Goal: Obtain resource: Download file/media

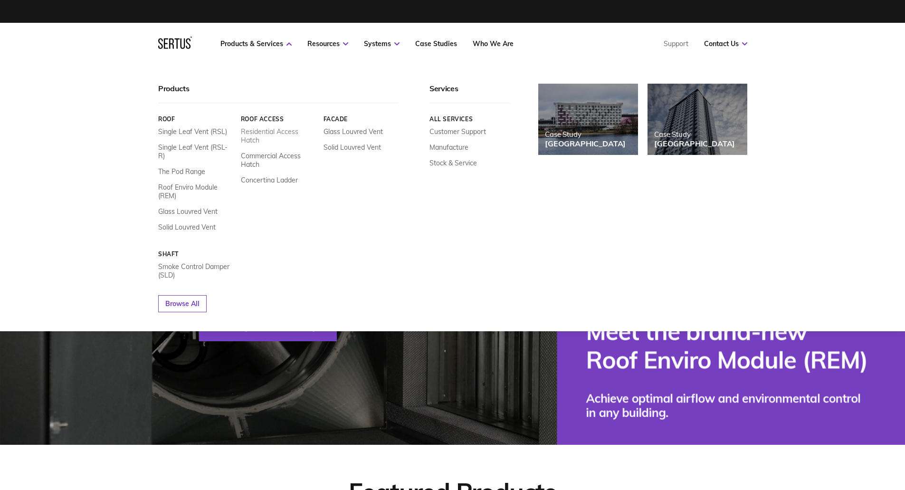
click at [267, 133] on link "Residential Access Hatch" at bounding box center [278, 135] width 76 height 17
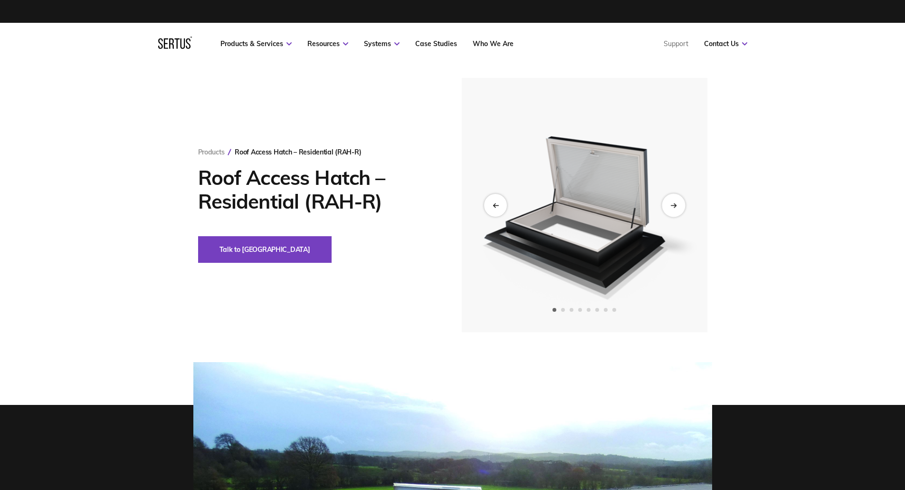
click at [670, 198] on div "Next slide" at bounding box center [673, 204] width 23 height 23
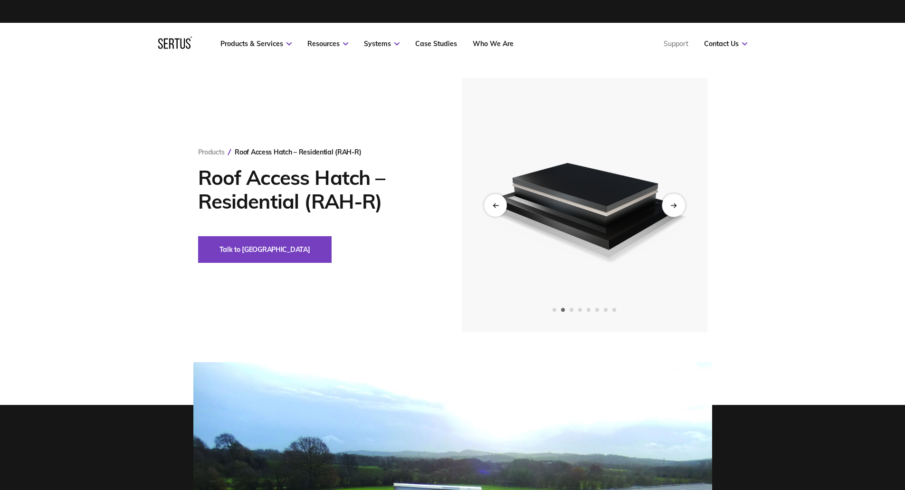
click at [670, 197] on div "Next slide" at bounding box center [673, 204] width 23 height 23
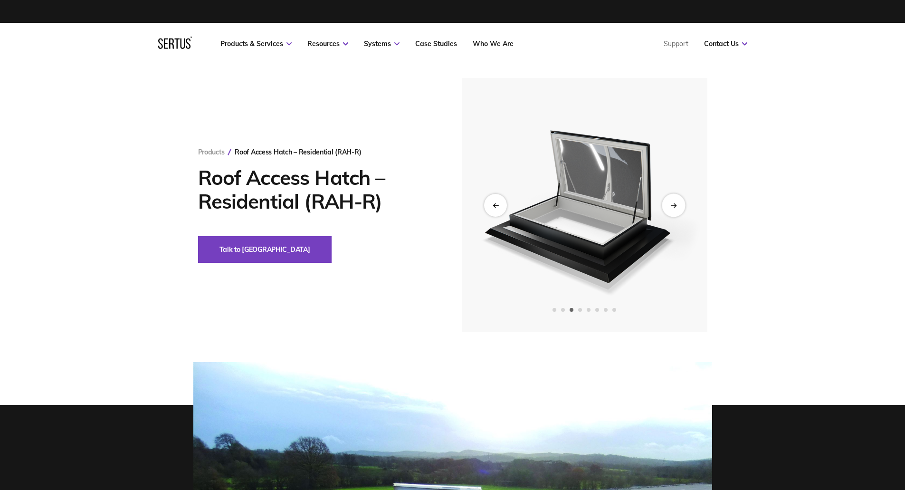
click at [670, 197] on div "Next slide" at bounding box center [673, 204] width 23 height 23
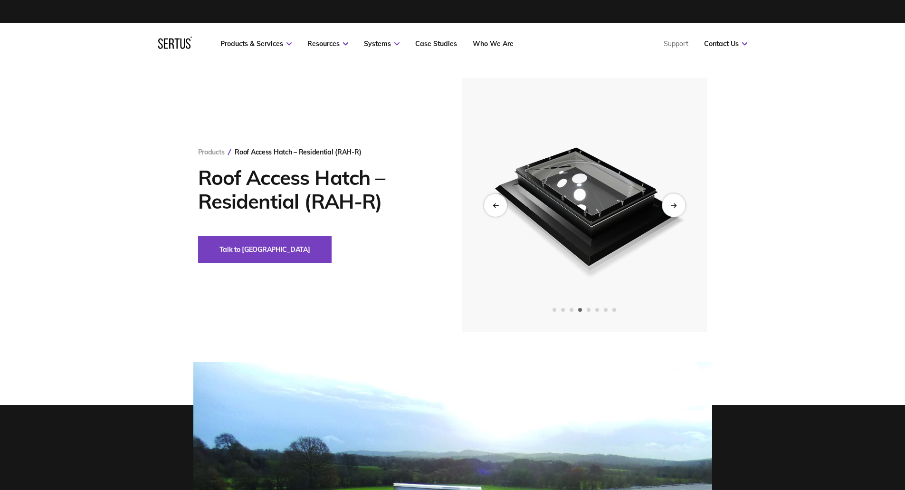
click at [670, 197] on div "Next slide" at bounding box center [673, 204] width 23 height 23
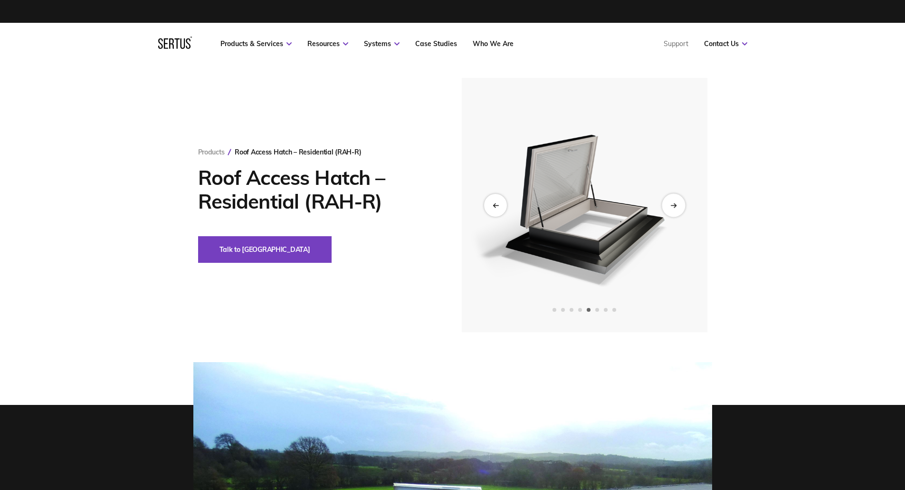
click at [670, 197] on div "Next slide" at bounding box center [673, 204] width 23 height 23
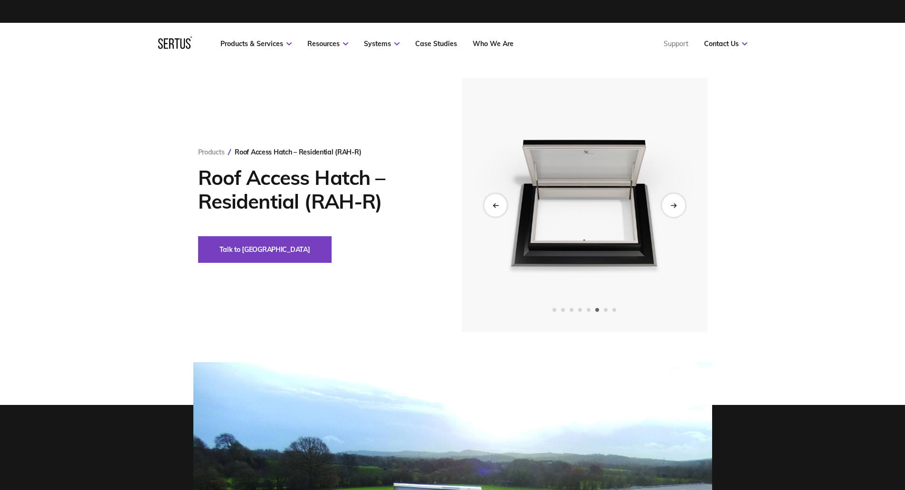
click at [670, 197] on div "Next slide" at bounding box center [673, 204] width 23 height 23
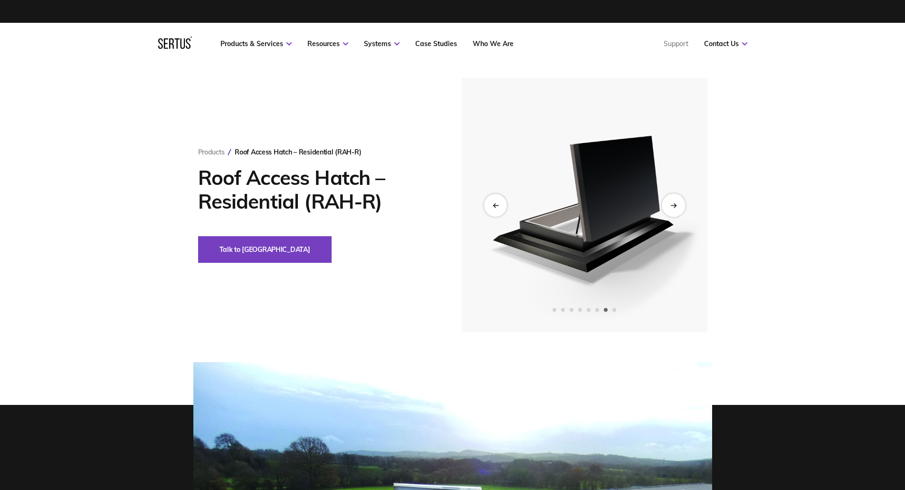
click at [670, 197] on div "Next slide" at bounding box center [673, 204] width 23 height 23
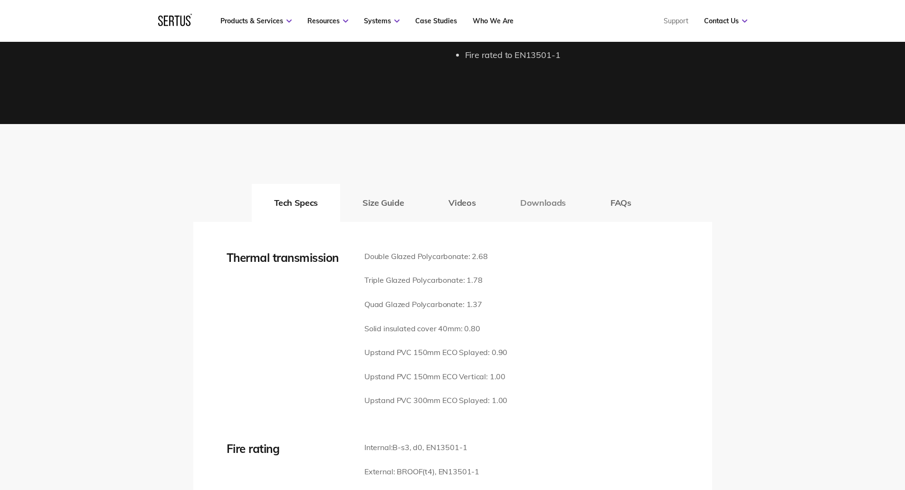
scroll to position [1188, 0]
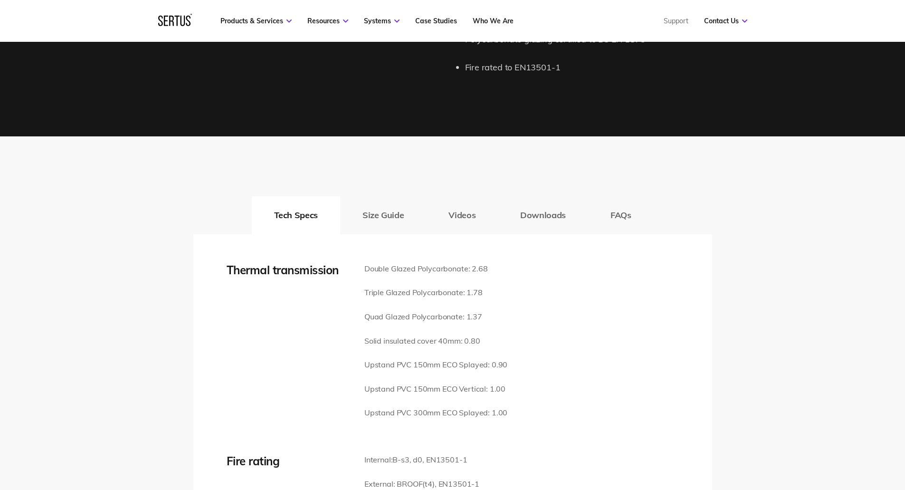
click at [383, 202] on button "Size Guide" at bounding box center [383, 215] width 86 height 38
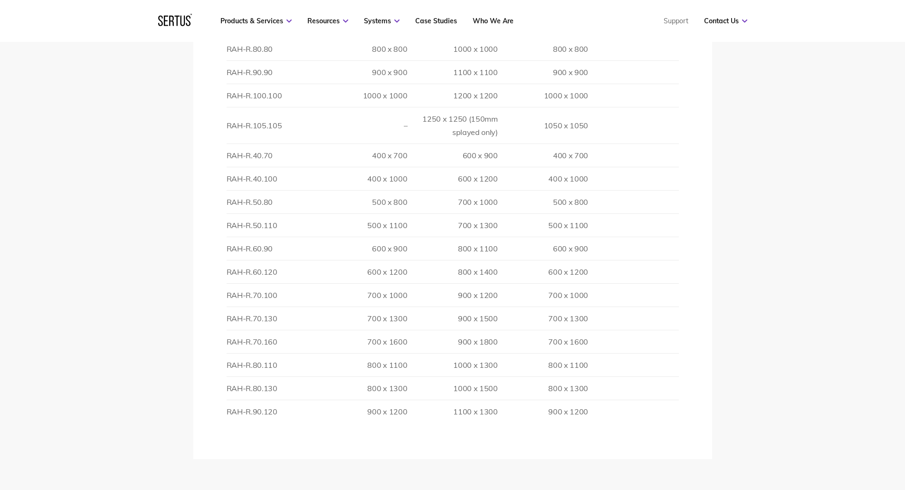
scroll to position [1616, 0]
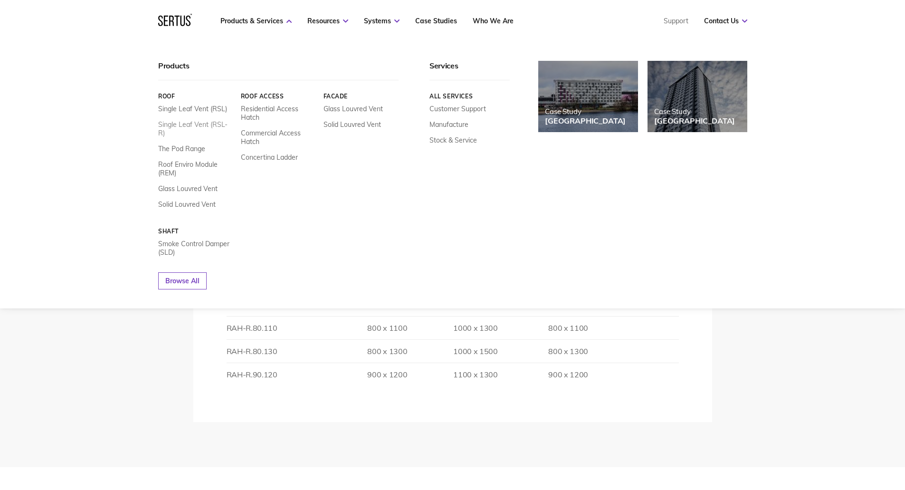
click at [187, 125] on link "Single Leaf Vent (RSL-R)" at bounding box center [196, 128] width 76 height 17
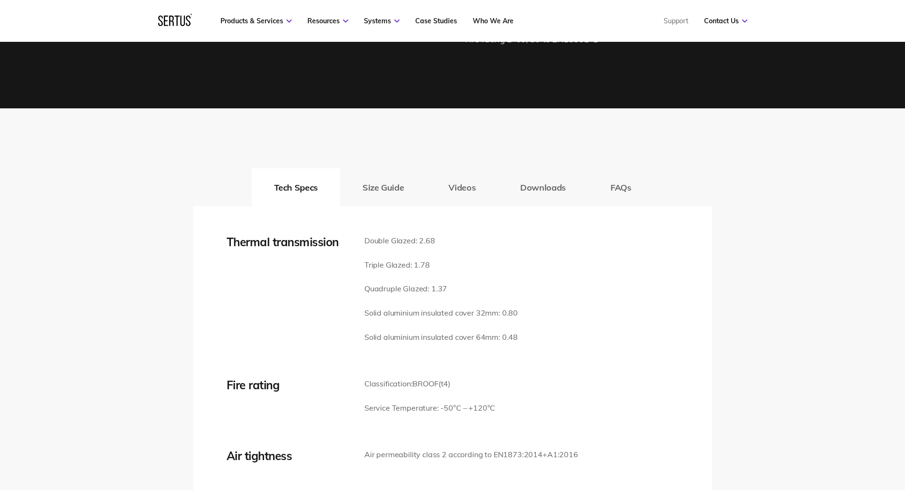
scroll to position [1378, 0]
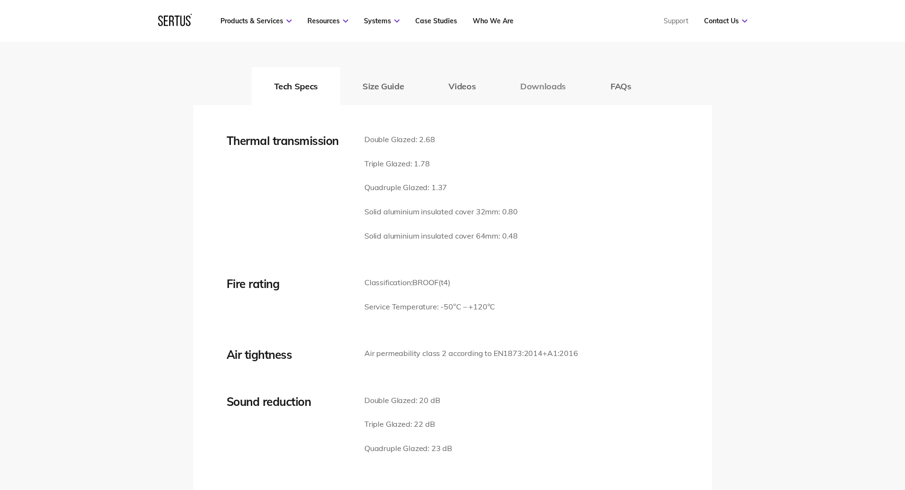
click at [561, 86] on button "Downloads" at bounding box center [543, 86] width 90 height 38
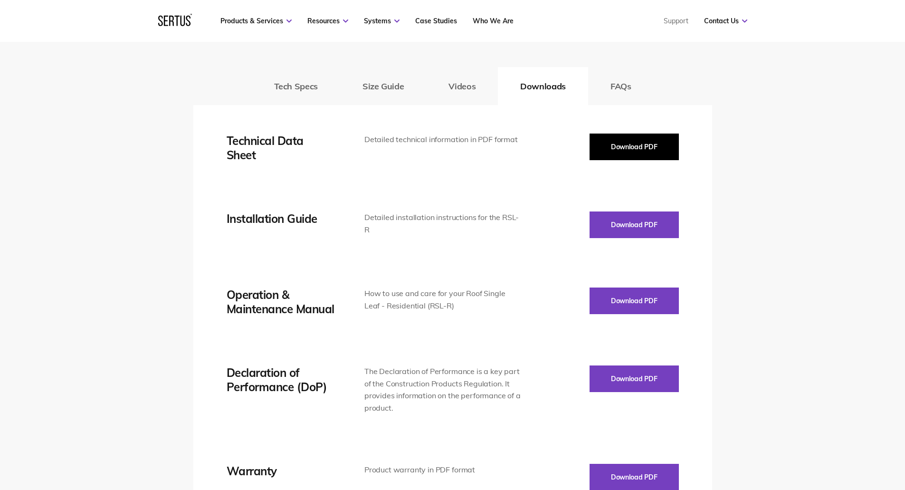
click at [634, 143] on button "Download PDF" at bounding box center [634, 147] width 89 height 27
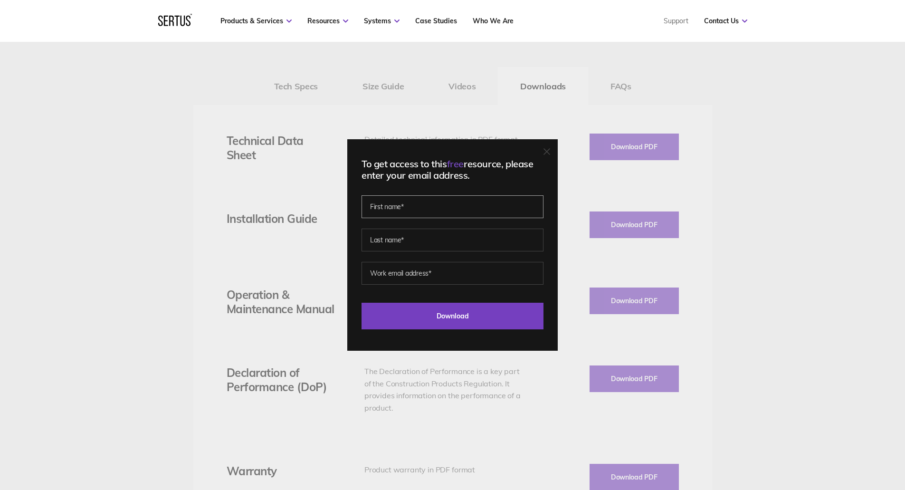
click at [423, 209] on input "text" at bounding box center [453, 206] width 182 height 23
type input "Dinamani"
click at [423, 235] on input "text" at bounding box center [453, 240] width 182 height 23
type input "Lakshmi"
click at [424, 278] on input "email" at bounding box center [453, 273] width 182 height 23
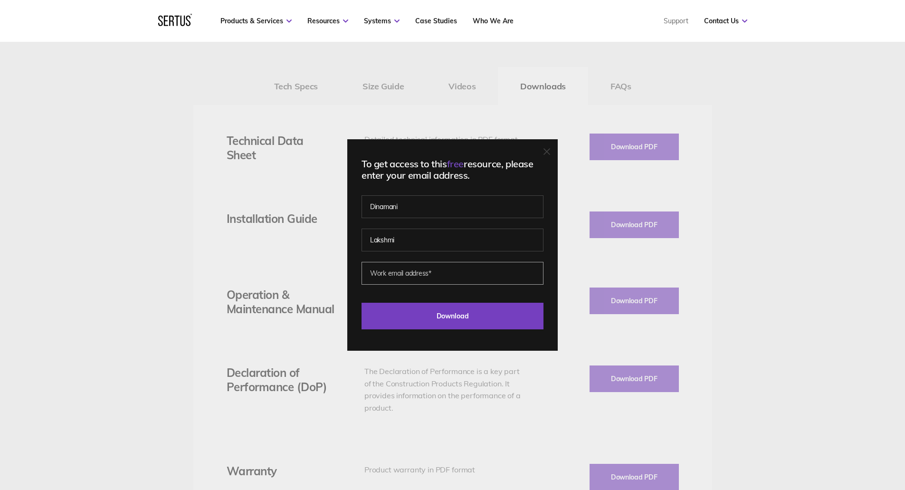
type input "[EMAIL_ADDRESS][DOMAIN_NAME]"
click at [457, 312] on input "Download" at bounding box center [453, 316] width 182 height 27
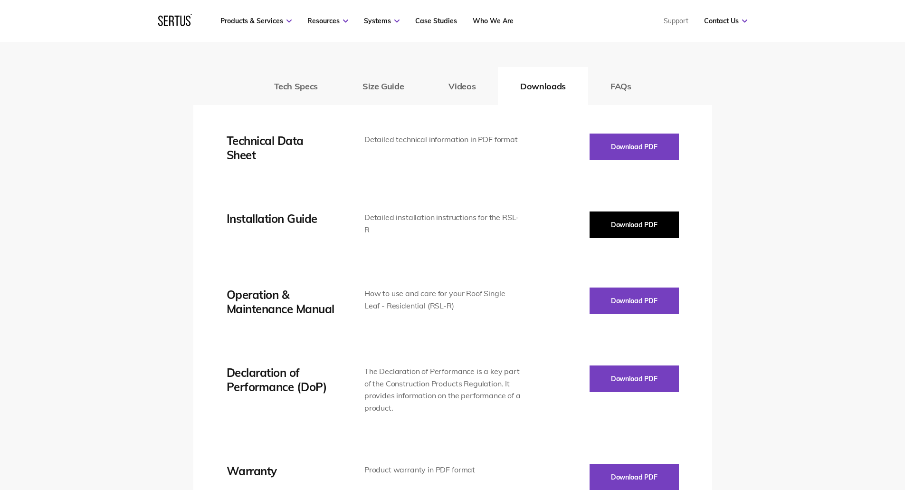
click at [632, 222] on button "Download PDF" at bounding box center [634, 224] width 89 height 27
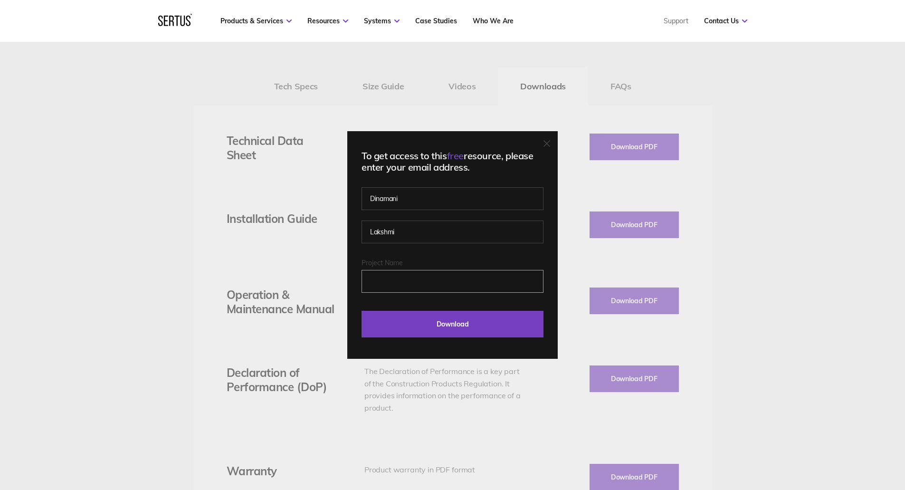
click at [434, 284] on input "Project Name" at bounding box center [453, 281] width 182 height 23
click at [440, 201] on input "Dinamani" at bounding box center [453, 198] width 182 height 23
click at [431, 275] on input "Project Name" at bounding box center [453, 281] width 182 height 23
click at [430, 280] on input "Project Name" at bounding box center [453, 281] width 182 height 23
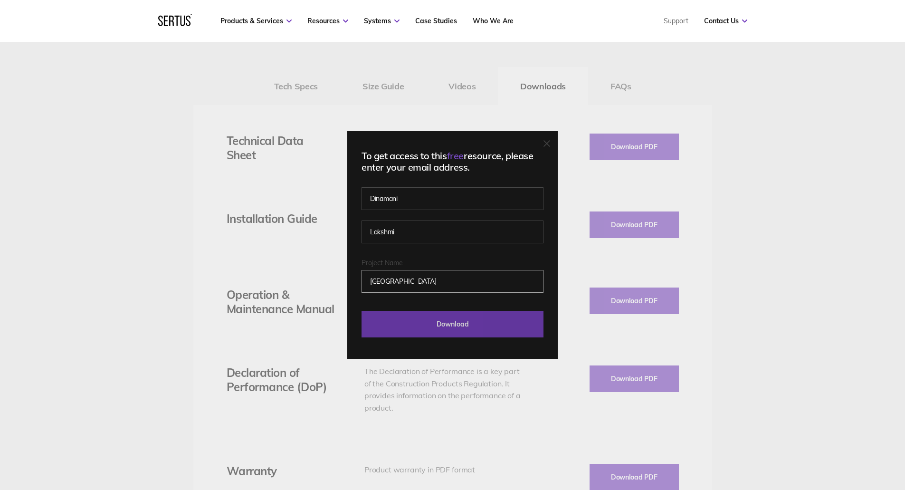
type input "[GEOGRAPHIC_DATA]"
click at [428, 315] on input "Download" at bounding box center [453, 324] width 182 height 27
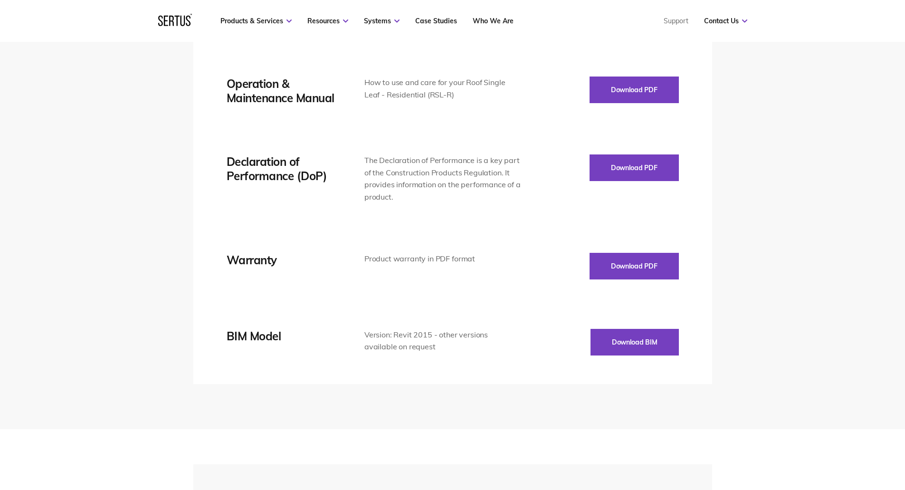
scroll to position [1616, 0]
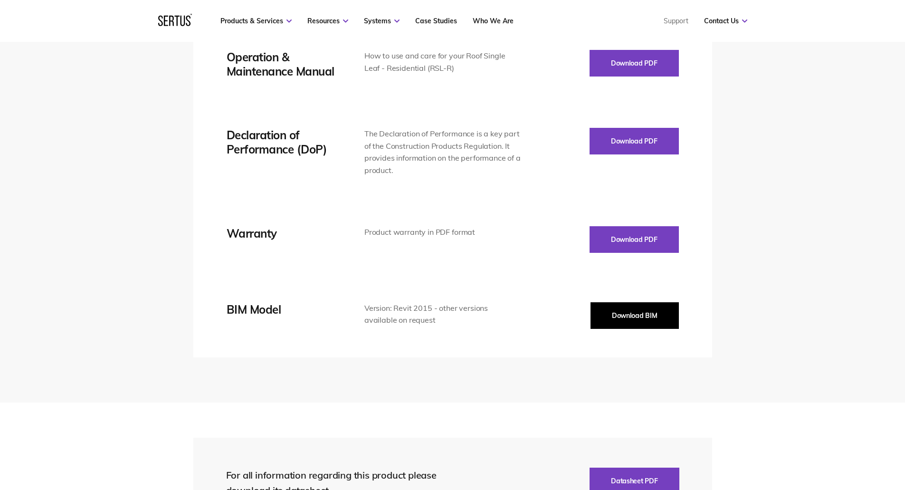
click at [638, 317] on button "Download BIM" at bounding box center [635, 315] width 88 height 27
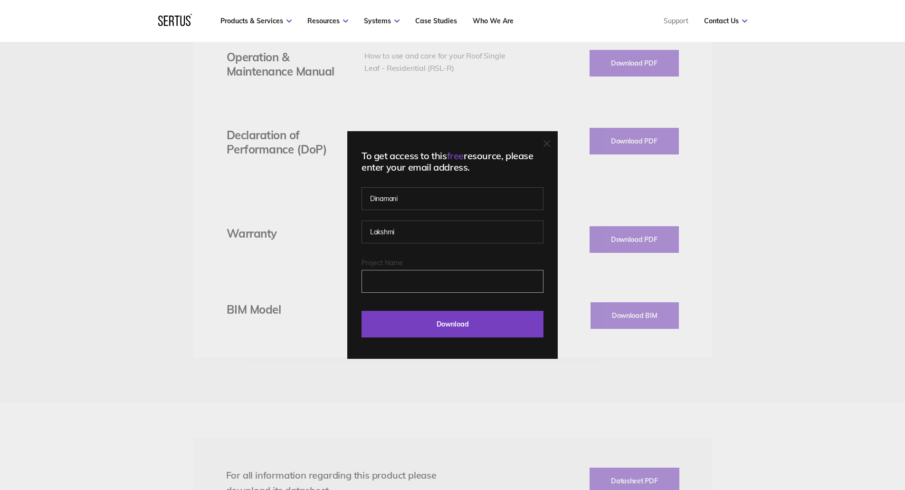
click at [496, 287] on input "Project Name" at bounding box center [453, 281] width 182 height 23
type input "[GEOGRAPHIC_DATA]"
click at [468, 323] on input "Download" at bounding box center [453, 324] width 182 height 27
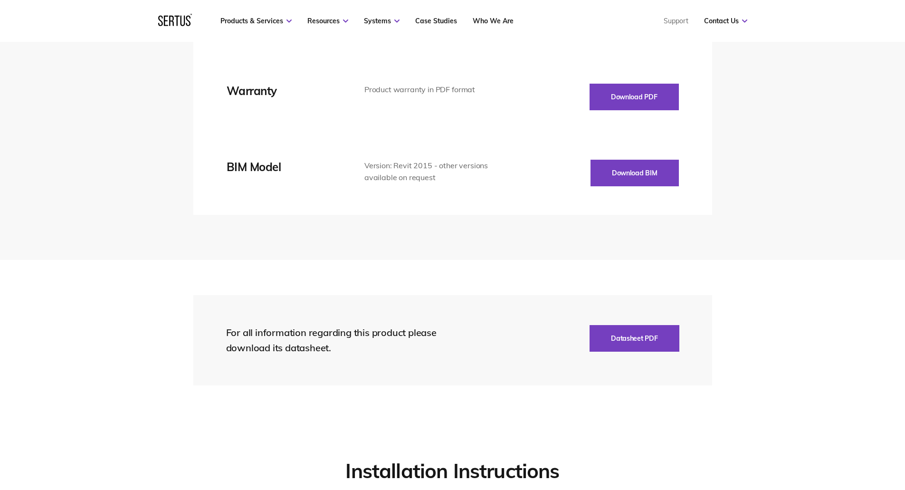
scroll to position [1806, 0]
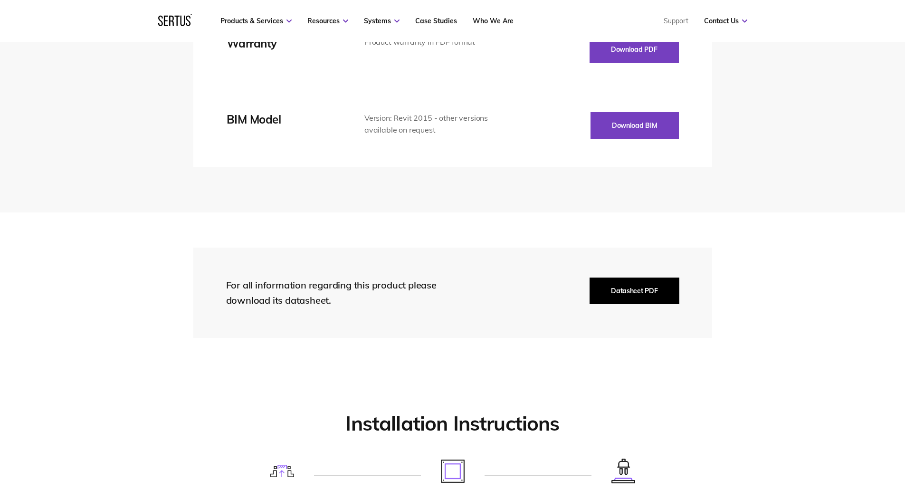
click at [638, 288] on button "Datasheet PDF" at bounding box center [634, 291] width 89 height 27
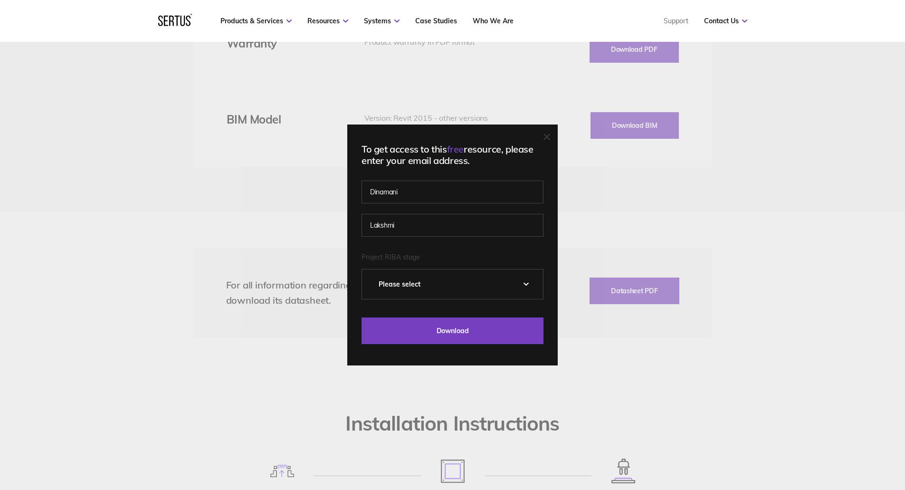
click at [430, 279] on select "Please Select 0 – Strategic Definition 1 - Preparation & Brief 2 - Concept Desi…" at bounding box center [452, 283] width 181 height 29
select select "4 - Technical Design"
click at [365, 269] on select "Please Select 0 – Strategic Definition 1 - Preparation & Brief 2 - Concept Desi…" at bounding box center [452, 283] width 181 height 29
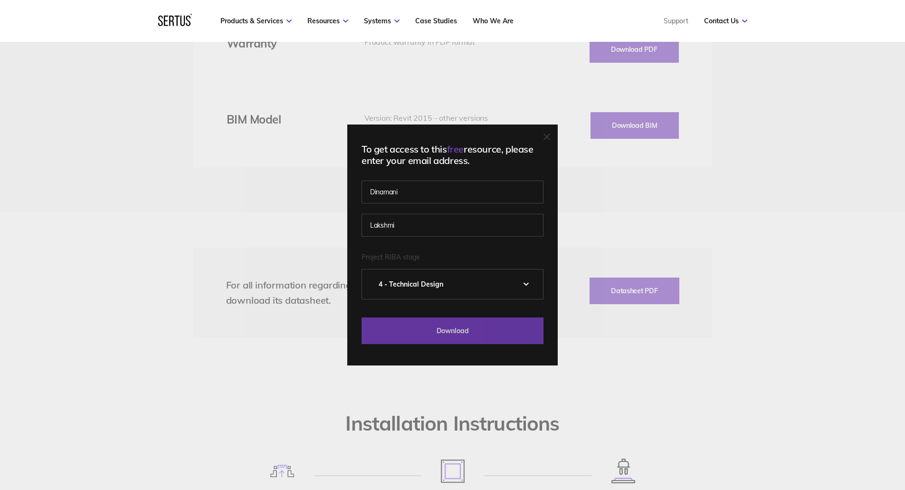
click at [422, 339] on input "Download" at bounding box center [453, 330] width 182 height 27
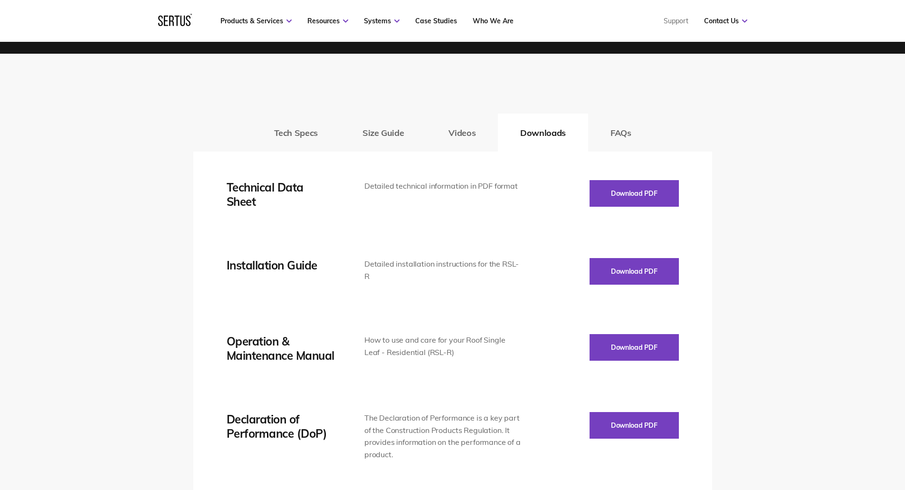
scroll to position [1331, 0]
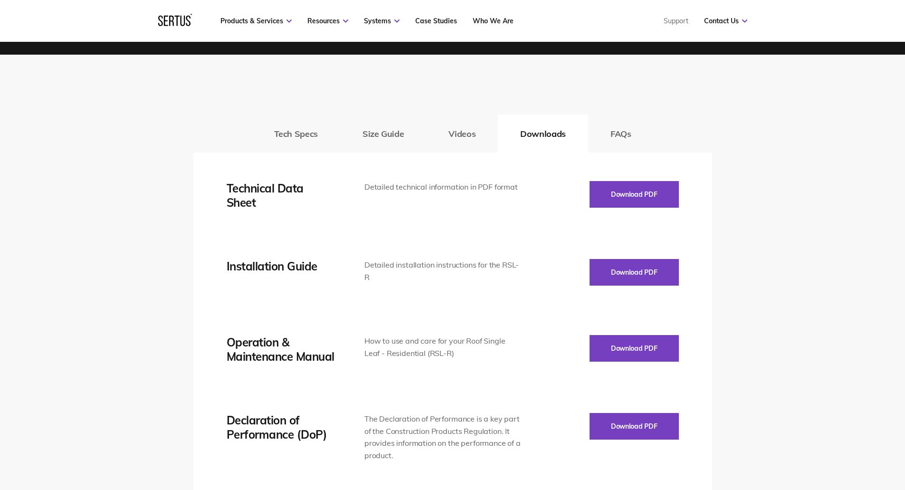
click at [388, 134] on button "Size Guide" at bounding box center [383, 134] width 86 height 38
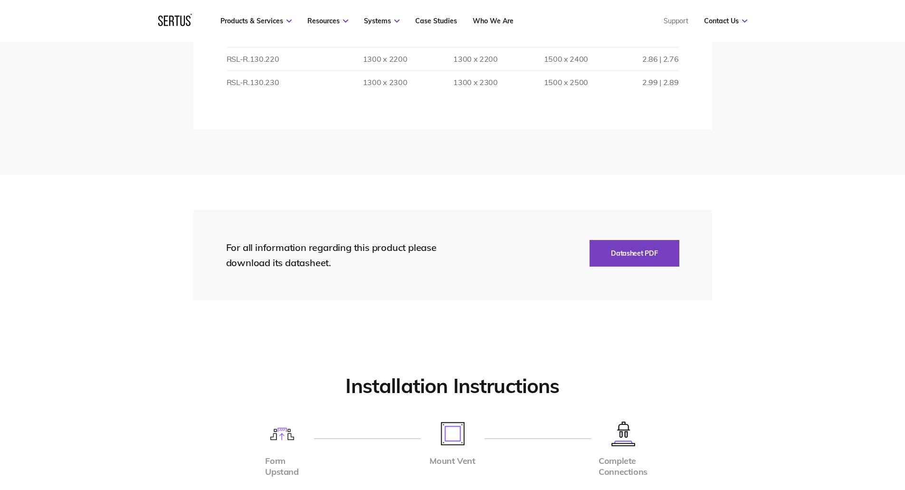
scroll to position [3041, 0]
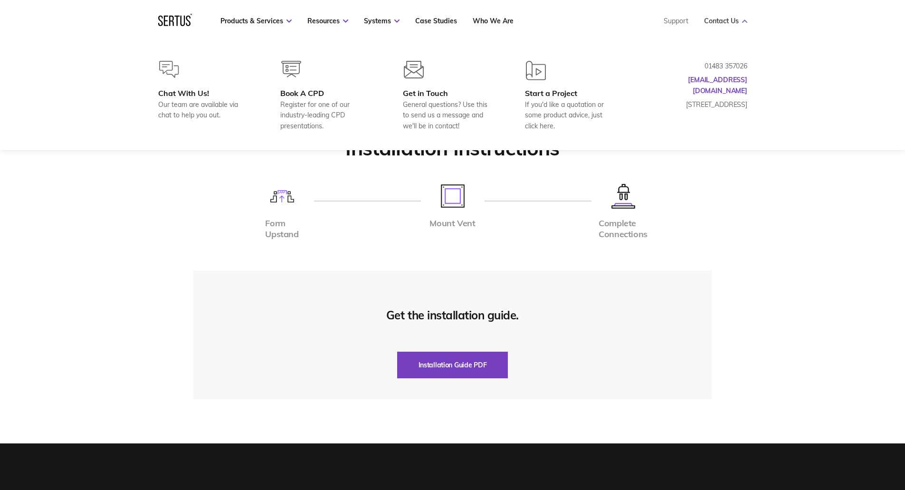
click at [739, 22] on link "Contact Us" at bounding box center [725, 21] width 43 height 9
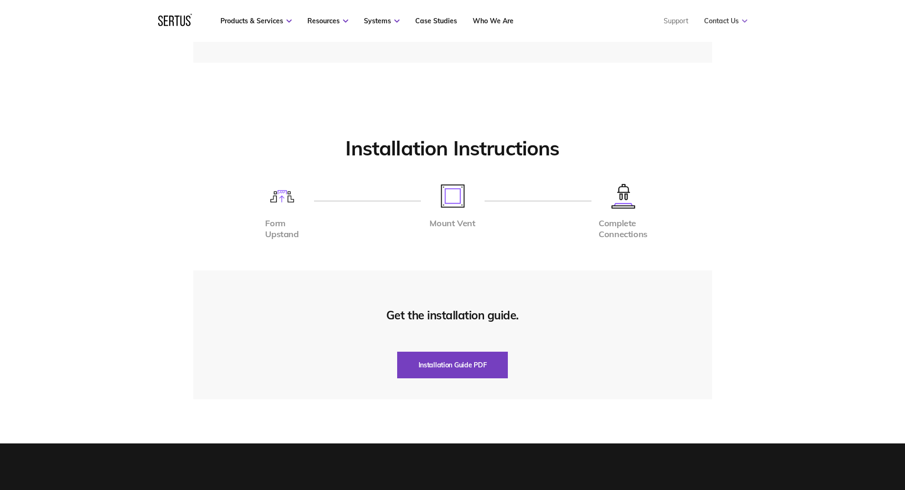
click at [739, 22] on link "Contact Us" at bounding box center [725, 21] width 43 height 9
